Goal: Entertainment & Leisure: Consume media (video, audio)

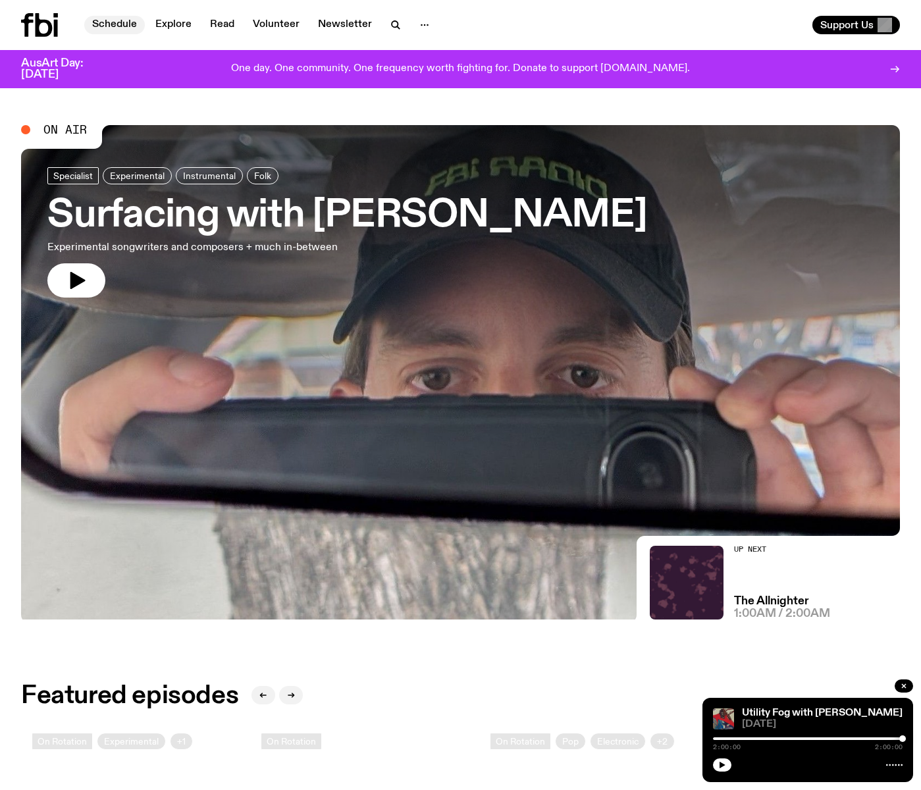
click at [115, 20] on link "Schedule" at bounding box center [114, 25] width 61 height 18
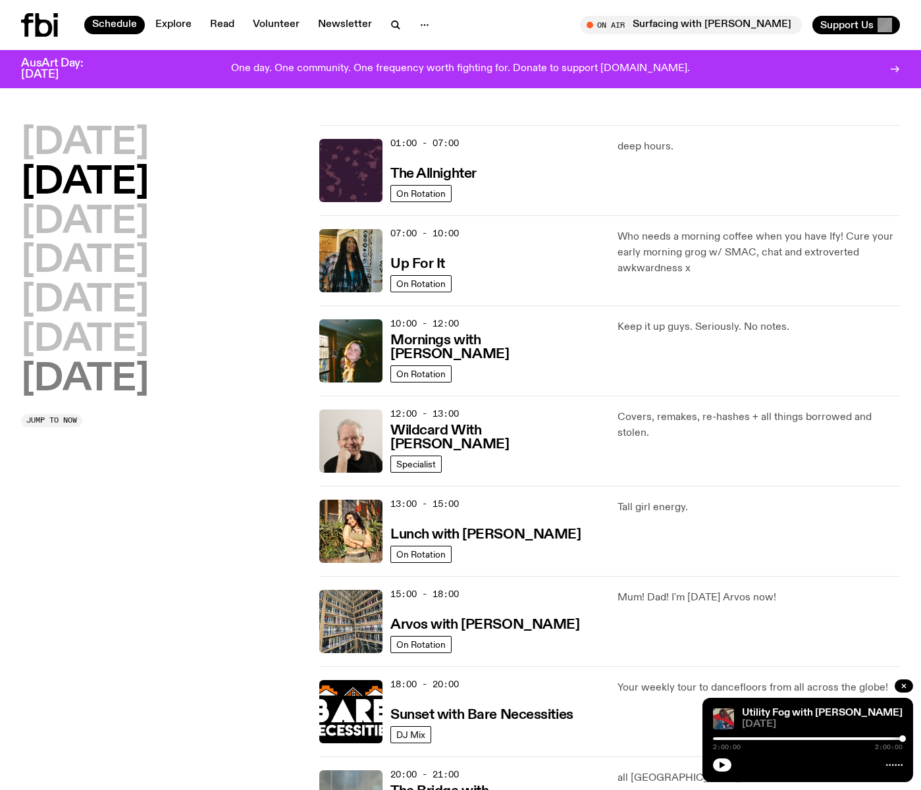
click at [74, 372] on h2 "[DATE]" at bounding box center [85, 379] width 128 height 37
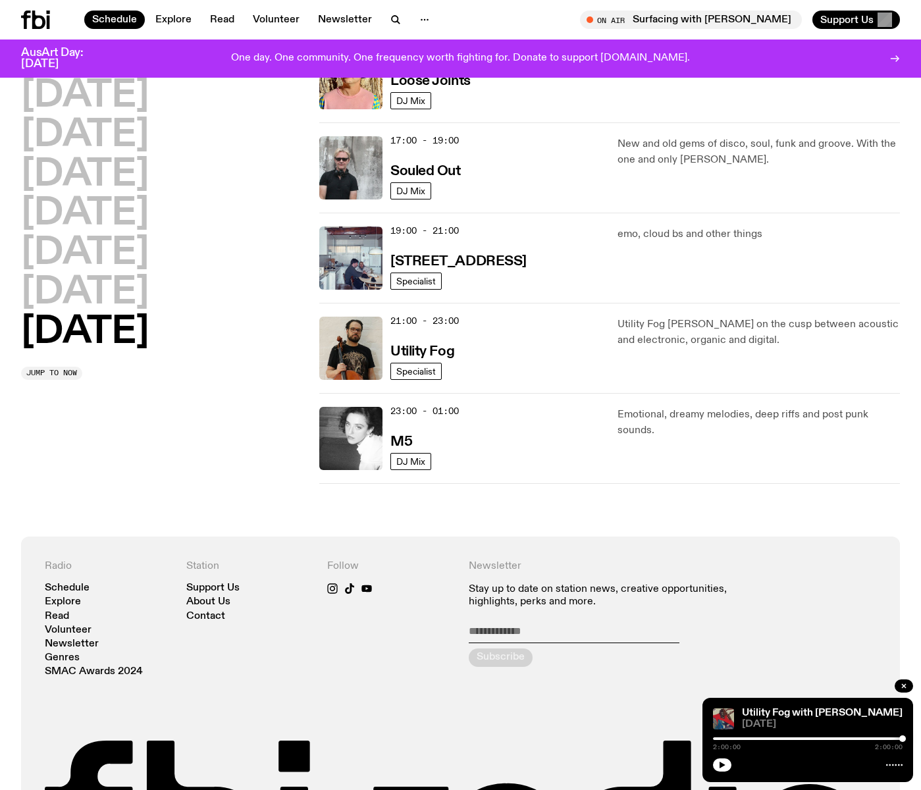
scroll to position [804, 0]
click at [498, 347] on div "21:00 - 23:00 Utility Fog" at bounding box center [495, 347] width 211 height 63
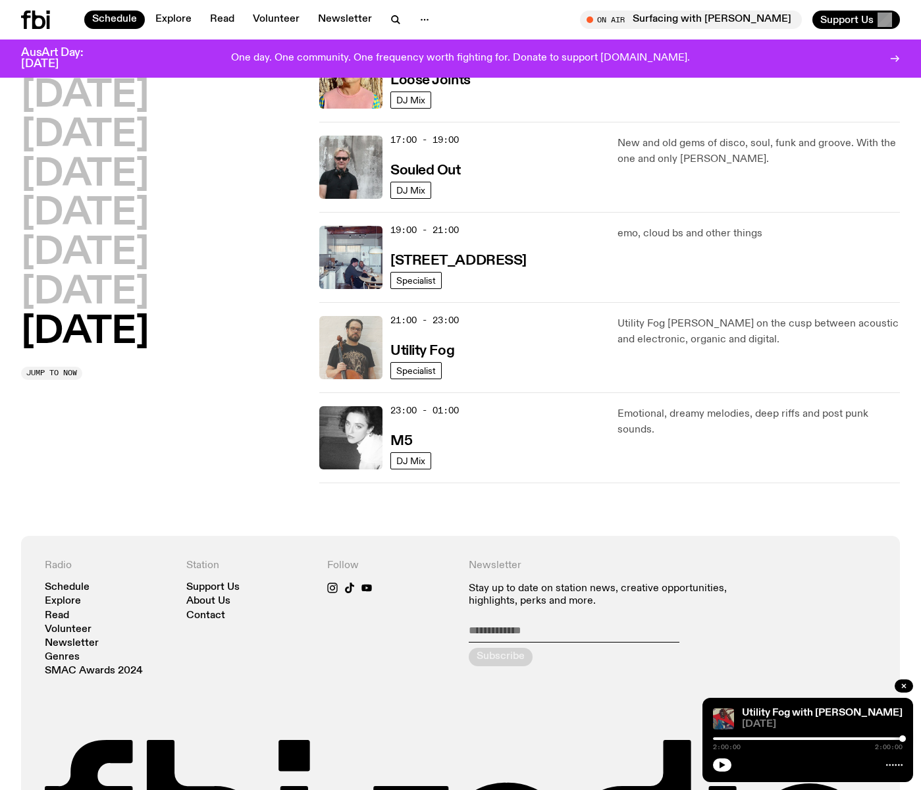
click at [357, 347] on img at bounding box center [350, 347] width 63 height 63
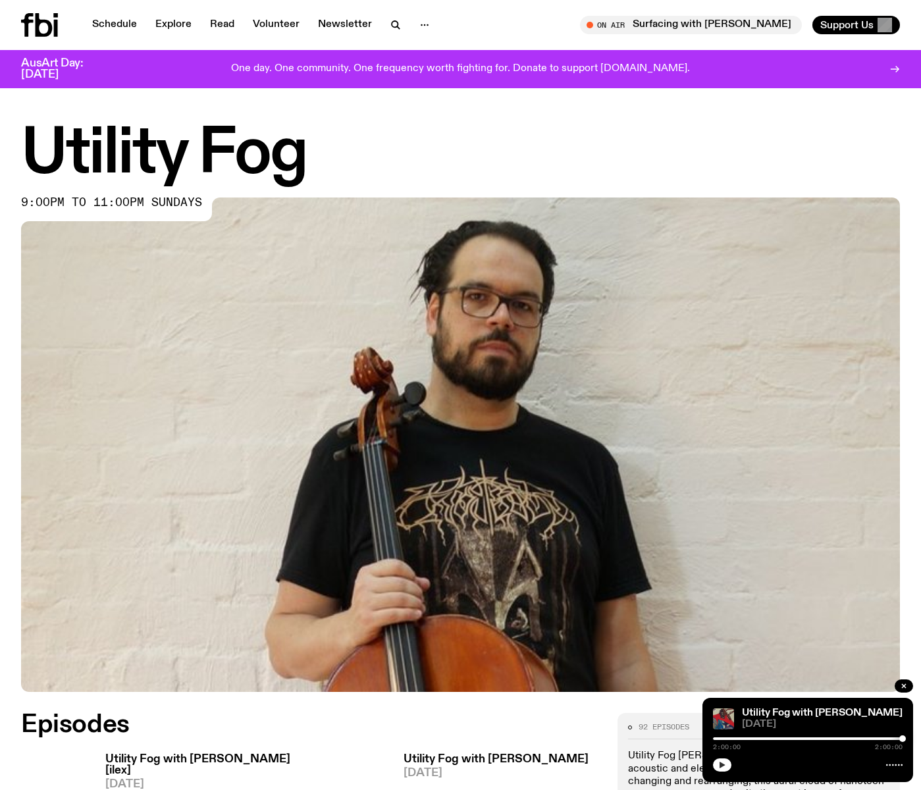
click at [719, 763] on icon "button" at bounding box center [722, 765] width 8 height 8
click at [723, 764] on icon "button" at bounding box center [722, 764] width 6 height 7
click at [723, 763] on icon "button" at bounding box center [722, 765] width 8 height 8
click at [720, 765] on rect "button" at bounding box center [720, 764] width 2 height 7
